Goal: Transaction & Acquisition: Purchase product/service

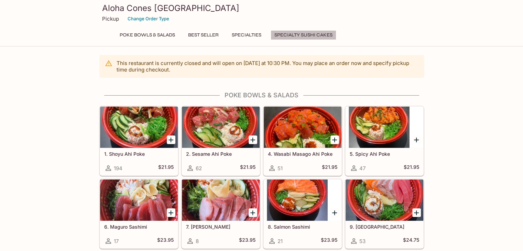
click at [317, 36] on button "Specialty Sushi Cakes" at bounding box center [304, 35] width 66 height 10
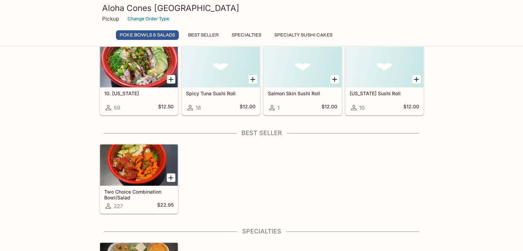
scroll to position [437, 0]
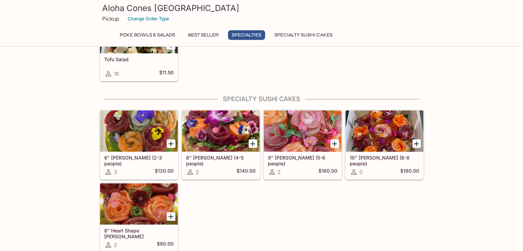
click at [124, 132] on div at bounding box center [139, 130] width 78 height 41
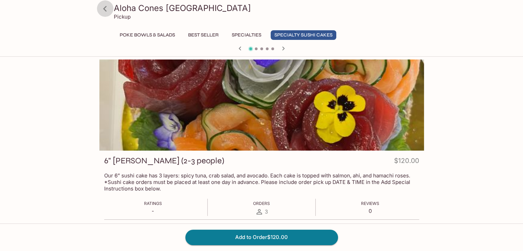
click at [107, 11] on icon at bounding box center [105, 9] width 12 height 12
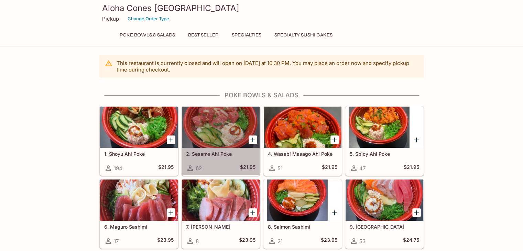
click at [223, 148] on div "2. Sesame Ahi Poke 62 $21.95" at bounding box center [221, 162] width 78 height 28
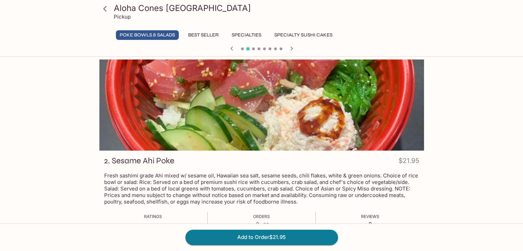
click at [106, 9] on icon at bounding box center [105, 9] width 12 height 12
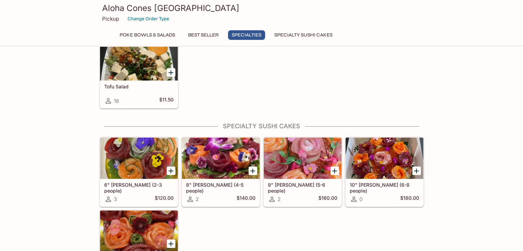
scroll to position [437, 0]
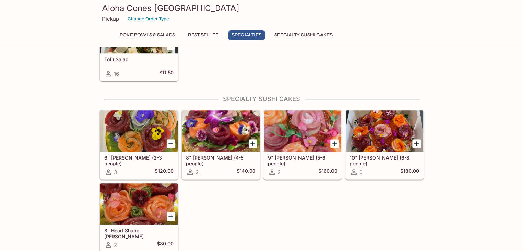
click at [149, 149] on div at bounding box center [139, 130] width 78 height 41
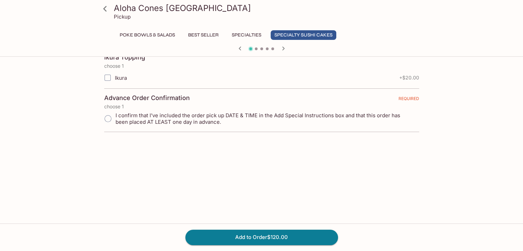
scroll to position [137, 0]
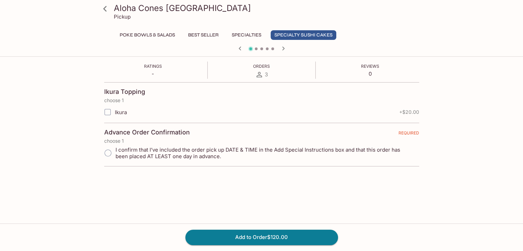
click at [106, 10] on icon at bounding box center [105, 9] width 12 height 12
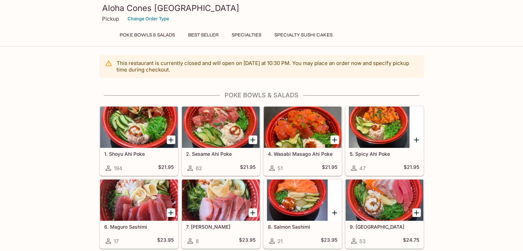
scroll to position [206, 0]
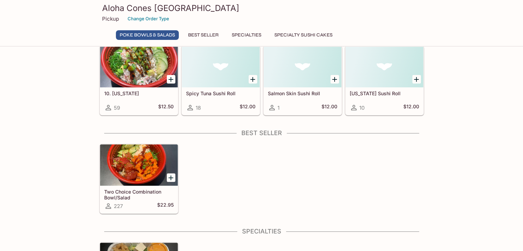
click at [382, 61] on div at bounding box center [385, 66] width 78 height 41
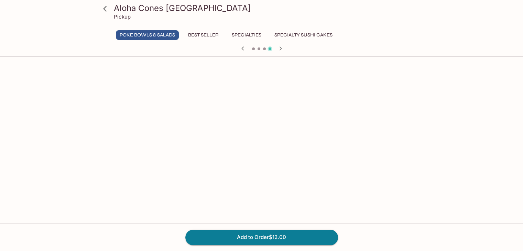
scroll to position [410, 0]
click at [107, 10] on icon at bounding box center [105, 9] width 12 height 12
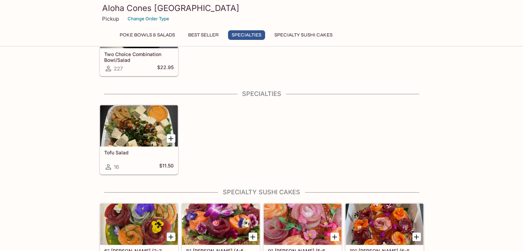
scroll to position [437, 0]
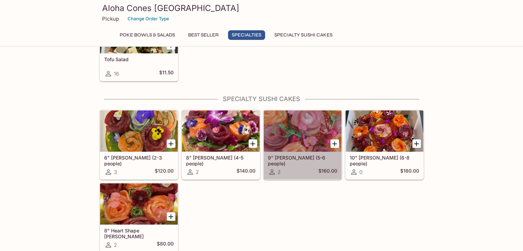
click at [287, 145] on div at bounding box center [303, 130] width 78 height 41
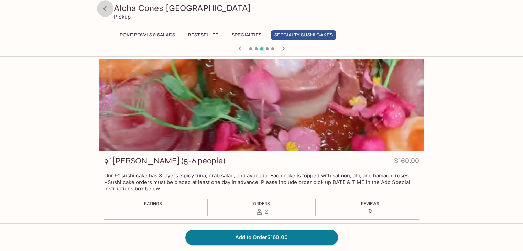
click at [104, 9] on icon at bounding box center [104, 9] width 3 height 6
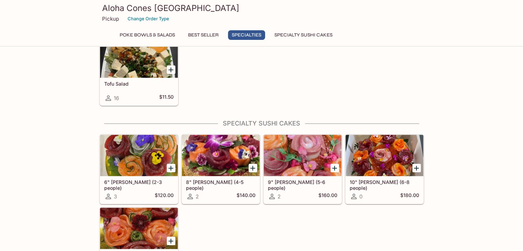
scroll to position [437, 0]
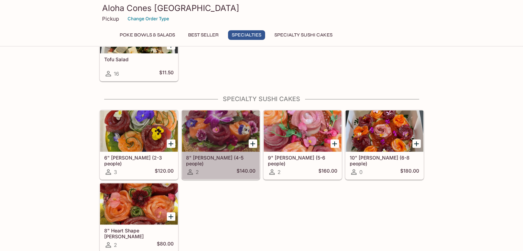
click at [199, 152] on div "8" [PERSON_NAME] (4-5 people) 2 $140.00" at bounding box center [221, 166] width 78 height 28
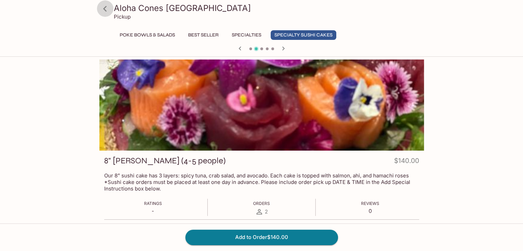
click at [107, 10] on icon at bounding box center [105, 9] width 12 height 12
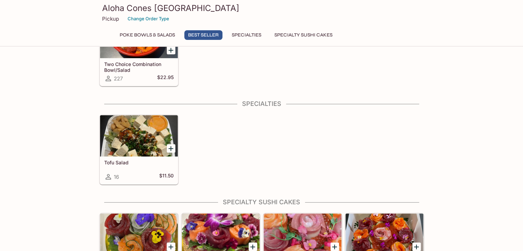
scroll to position [437, 0]
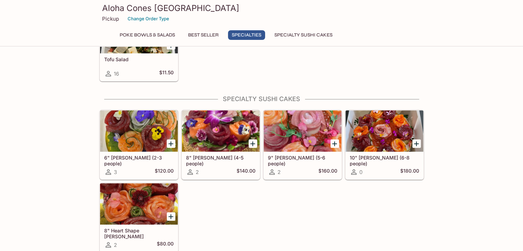
click at [209, 138] on div at bounding box center [221, 130] width 78 height 41
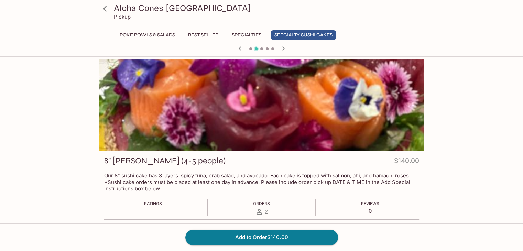
click at [101, 5] on icon at bounding box center [105, 9] width 12 height 12
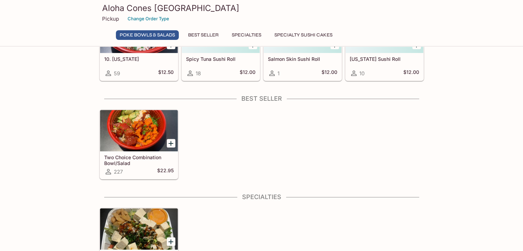
scroll to position [437, 0]
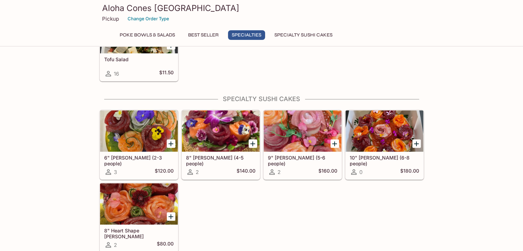
click at [387, 157] on h5 "10" [PERSON_NAME] (6-8 people)" at bounding box center [385, 160] width 70 height 11
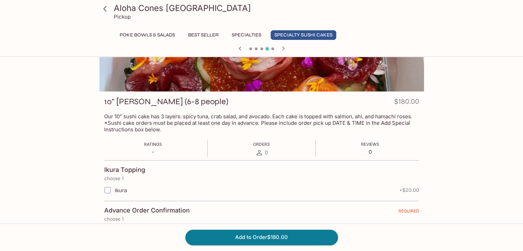
scroll to position [90, 0]
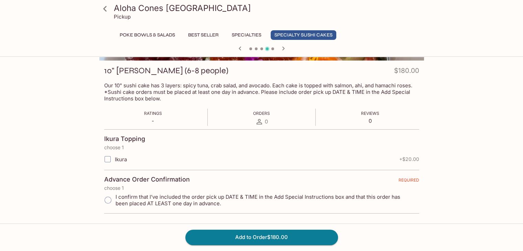
click at [107, 200] on input "I confirm that I’ve included the order pick up DATE & TIME in the Add Special I…" at bounding box center [108, 200] width 14 height 14
radio input "true"
click at [107, 200] on input "I confirm that I’ve included the order pick up DATE & TIME in the Add Special I…" at bounding box center [108, 200] width 14 height 14
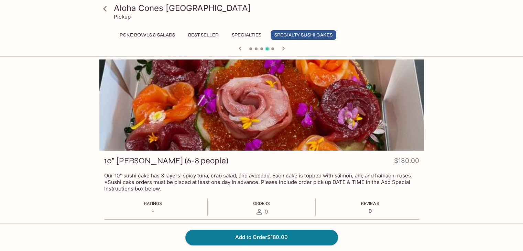
click at [107, 13] on icon at bounding box center [105, 9] width 12 height 12
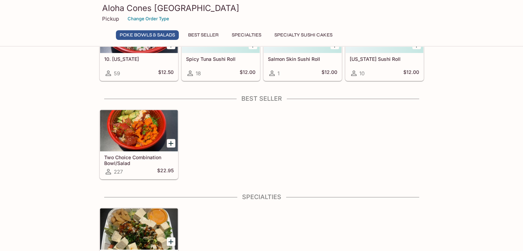
scroll to position [437, 0]
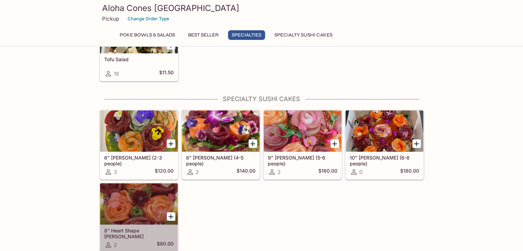
click at [138, 210] on div at bounding box center [139, 203] width 78 height 41
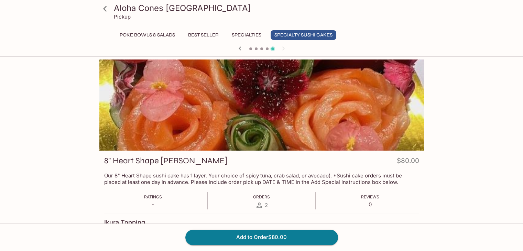
scroll to position [90, 0]
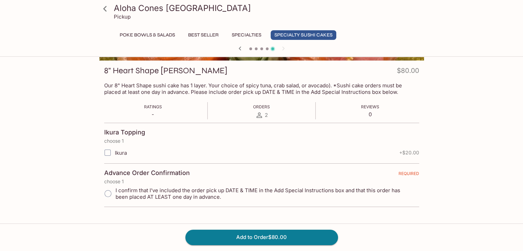
click at [263, 115] on div "2" at bounding box center [261, 115] width 17 height 8
click at [111, 197] on input "I confirm that I’ve included the order pick up DATE & TIME in the Add Special I…" at bounding box center [108, 194] width 14 height 14
radio input "true"
click at [107, 9] on icon at bounding box center [105, 9] width 12 height 12
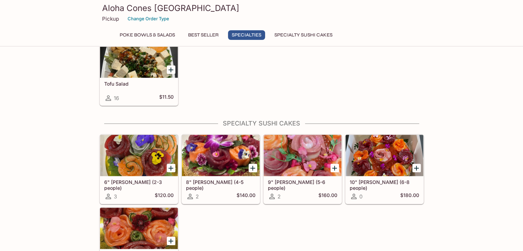
scroll to position [437, 0]
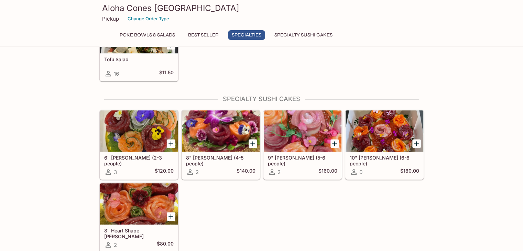
click at [149, 215] on div at bounding box center [139, 203] width 78 height 41
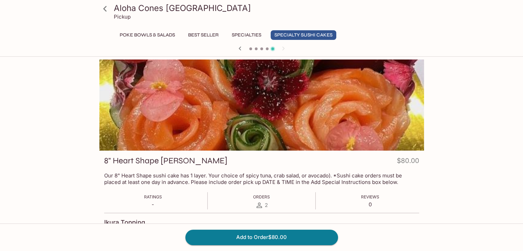
scroll to position [90, 0]
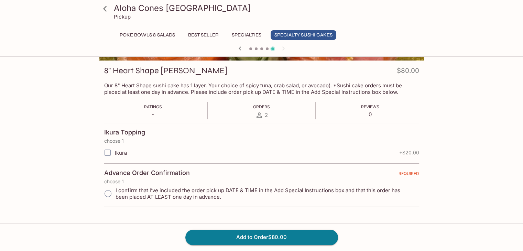
click at [264, 190] on span "I confirm that I’ve included the order pick up DATE & TIME in the Add Special I…" at bounding box center [265, 193] width 298 height 13
click at [115, 190] on input "I confirm that I’ve included the order pick up DATE & TIME in the Add Special I…" at bounding box center [108, 194] width 14 height 14
radio input "true"
click at [109, 154] on input "Ikura" at bounding box center [108, 153] width 14 height 14
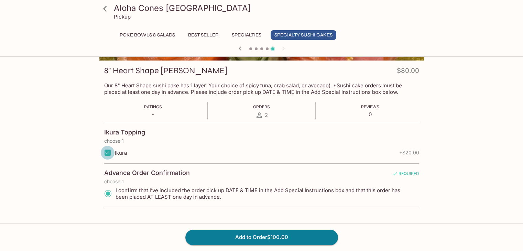
checkbox input "false"
click at [106, 11] on icon at bounding box center [104, 9] width 3 height 6
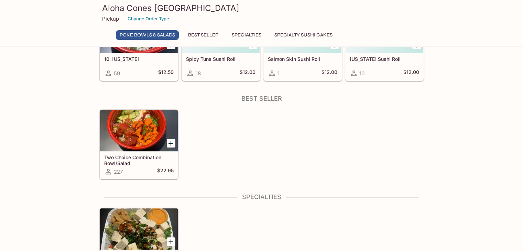
scroll to position [437, 0]
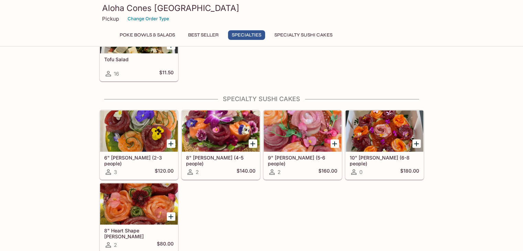
click at [376, 143] on div at bounding box center [385, 130] width 78 height 41
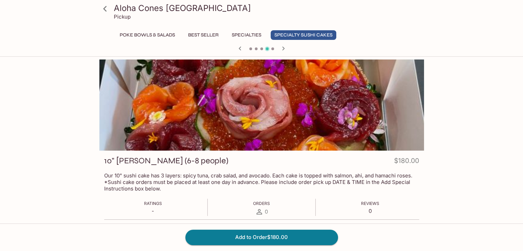
scroll to position [90, 0]
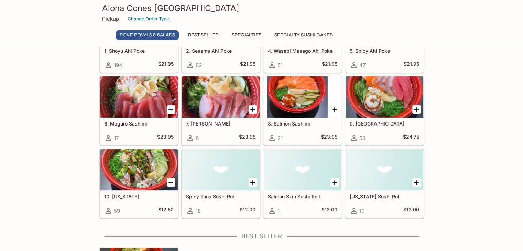
scroll to position [69, 0]
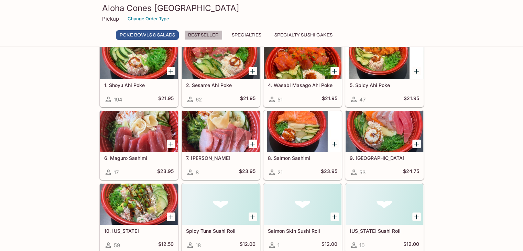
click at [215, 38] on button "Best Seller" at bounding box center [203, 35] width 38 height 10
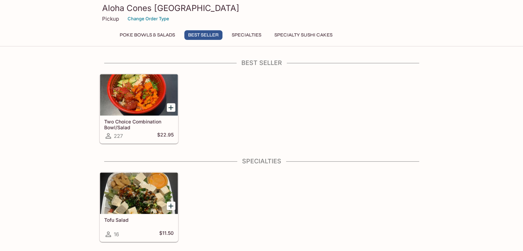
click at [249, 39] on button "Specialties" at bounding box center [246, 35] width 37 height 10
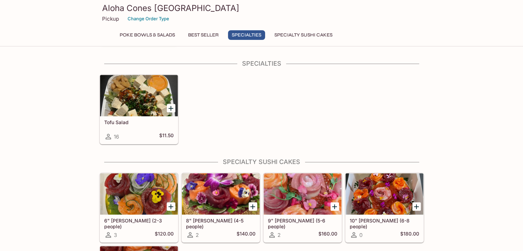
click at [308, 35] on button "Specialty Sushi Cakes" at bounding box center [304, 35] width 66 height 10
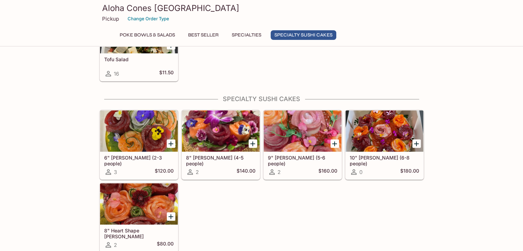
click at [136, 147] on div at bounding box center [139, 130] width 78 height 41
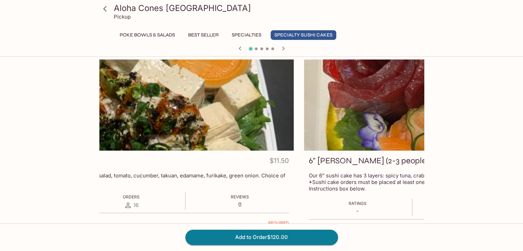
click at [488, 108] on div "Aloha Cones Denver Pickup Poke Bowls & Salads Best Seller Specialties Specialty…" at bounding box center [261, 185] width 523 height 251
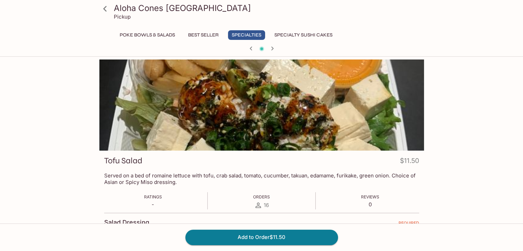
click at [421, 107] on div at bounding box center [261, 105] width 325 height 91
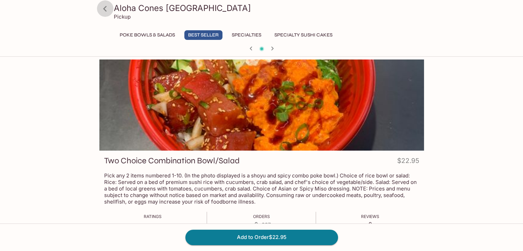
click at [104, 8] on icon at bounding box center [104, 9] width 3 height 6
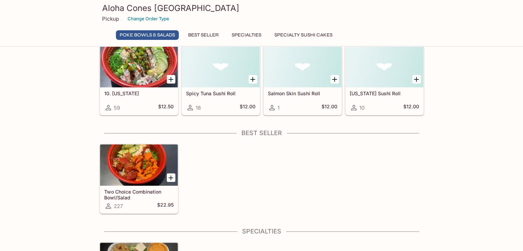
scroll to position [437, 0]
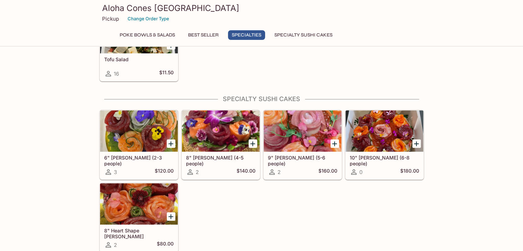
click at [379, 133] on div at bounding box center [385, 130] width 78 height 41
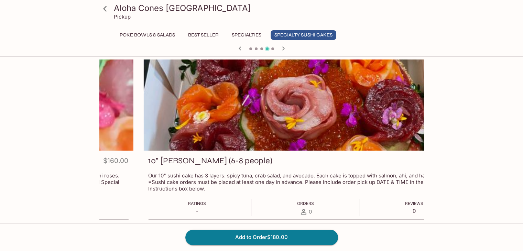
click at [305, 81] on div at bounding box center [306, 105] width 325 height 91
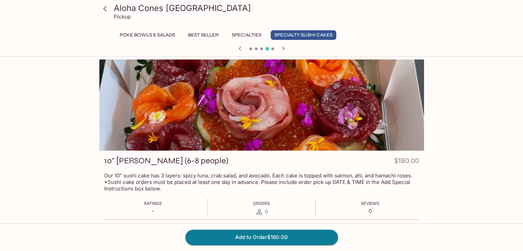
click at [363, 0] on html "Aloha Cones Denver Pickup Poke Bowls & Salads Best Seller Specialties Specialty…" at bounding box center [261, 125] width 523 height 251
